Goal: Information Seeking & Learning: Learn about a topic

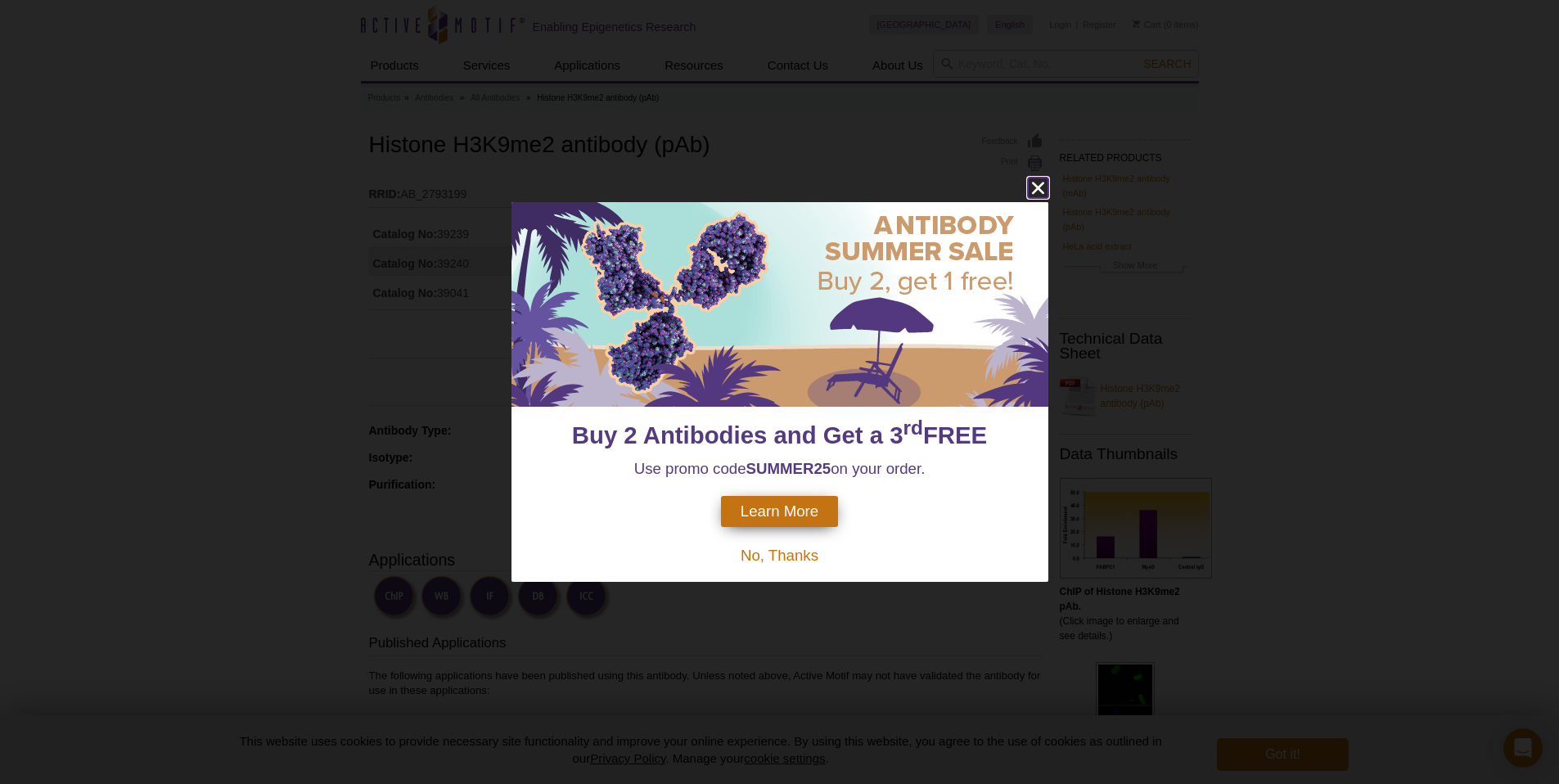
click at [1036, 189] on icon "close" at bounding box center [1037, 188] width 12 height 12
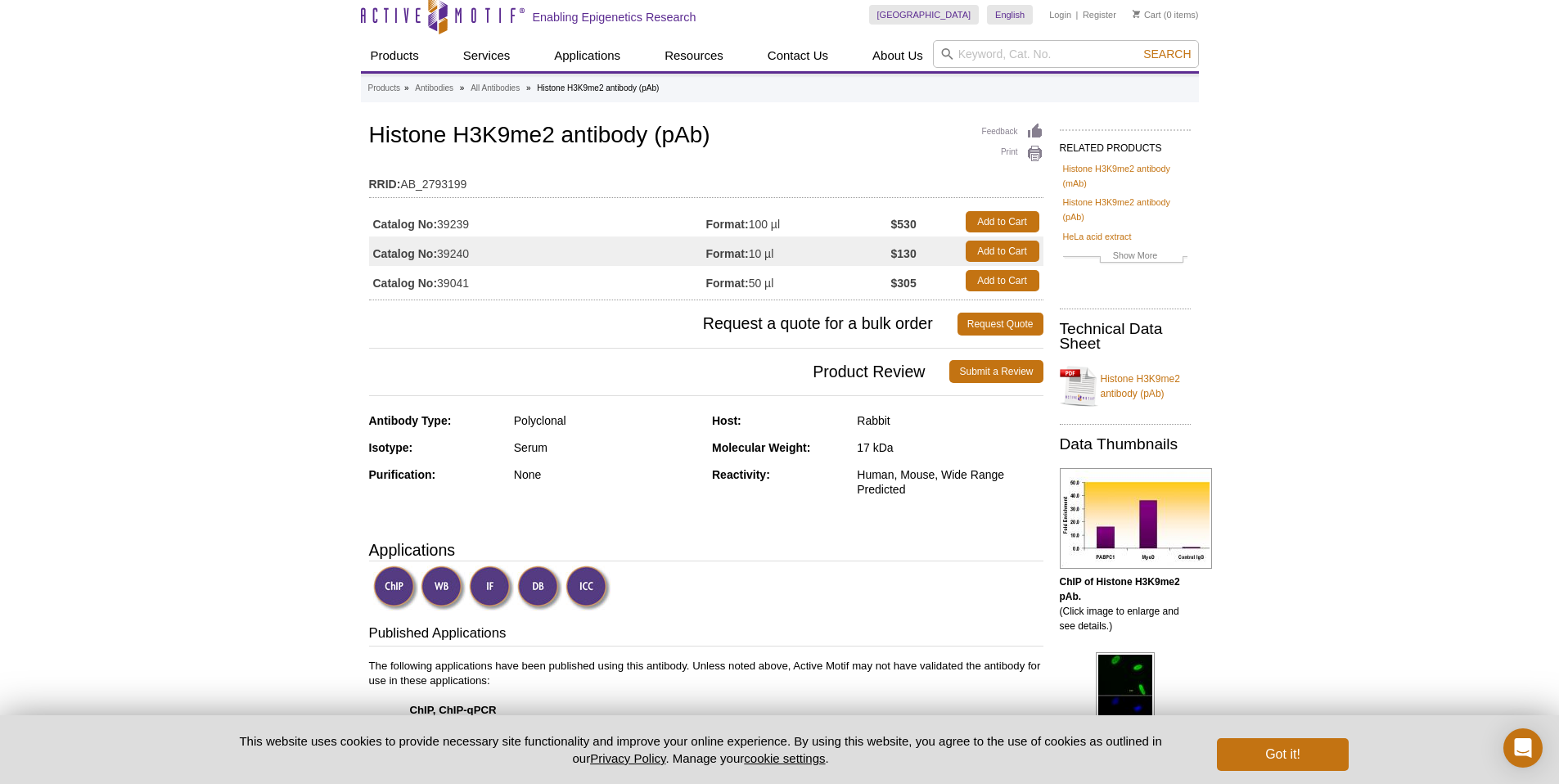
scroll to position [21, 0]
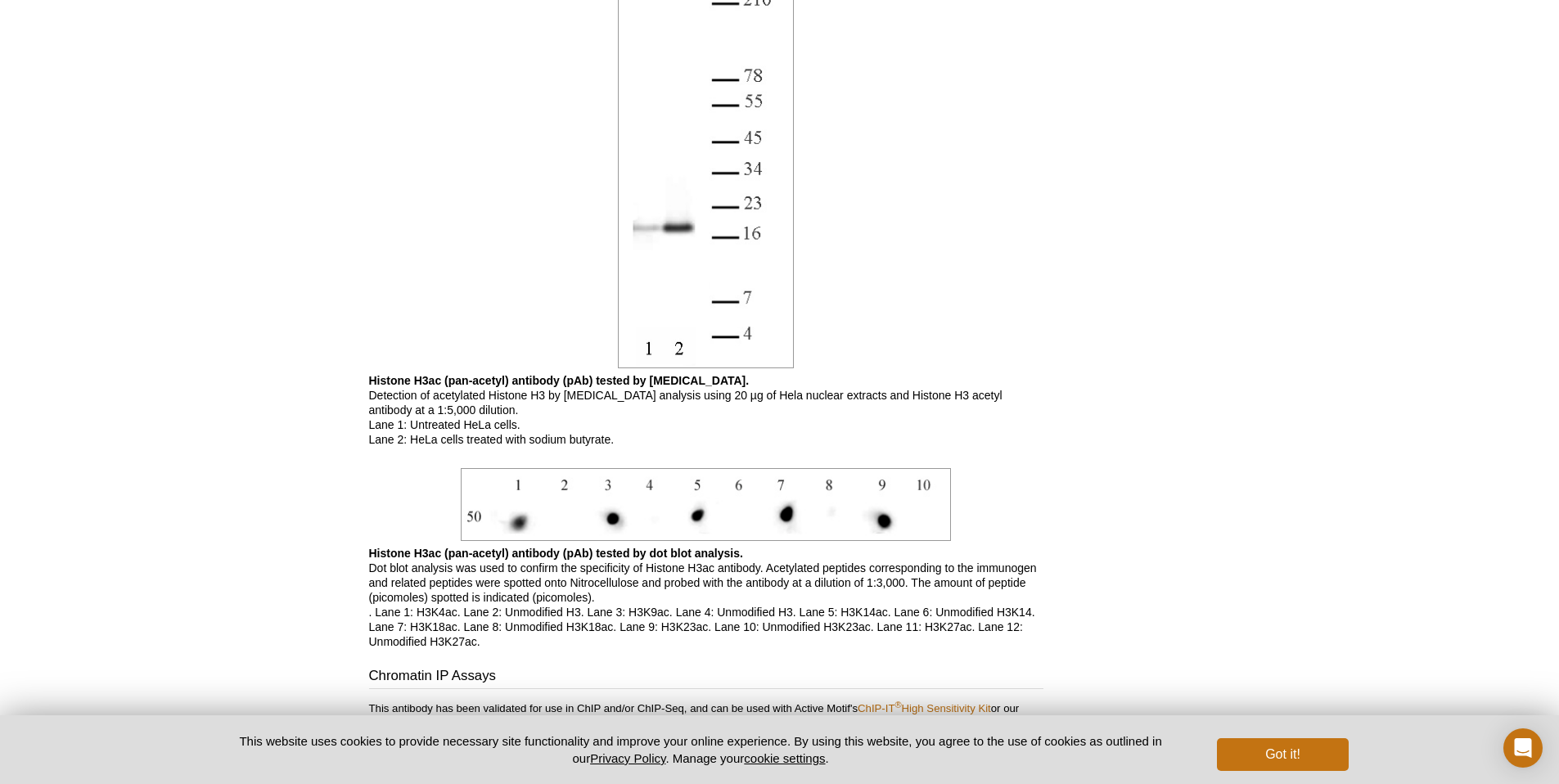
scroll to position [1673, 0]
